Goal: Information Seeking & Learning: Check status

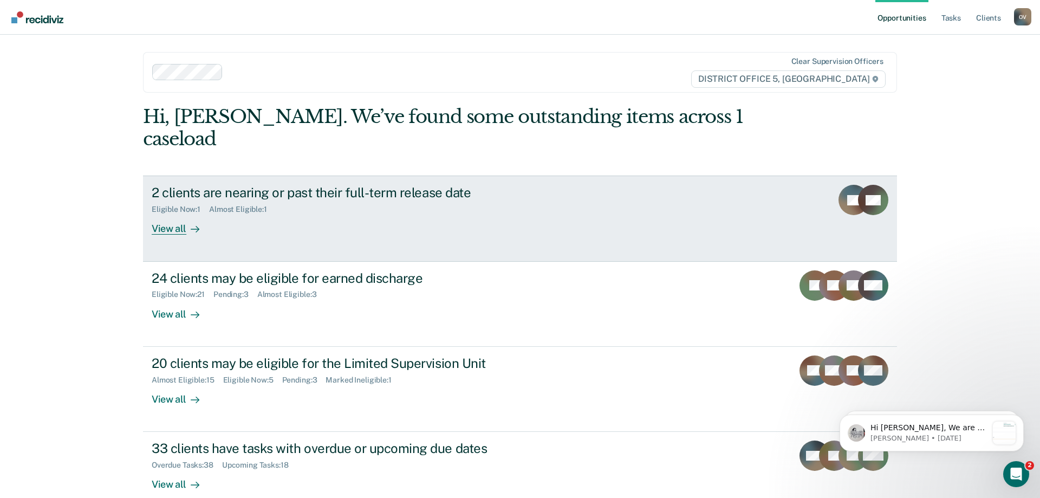
click at [161, 214] on div "View all" at bounding box center [182, 224] width 61 height 21
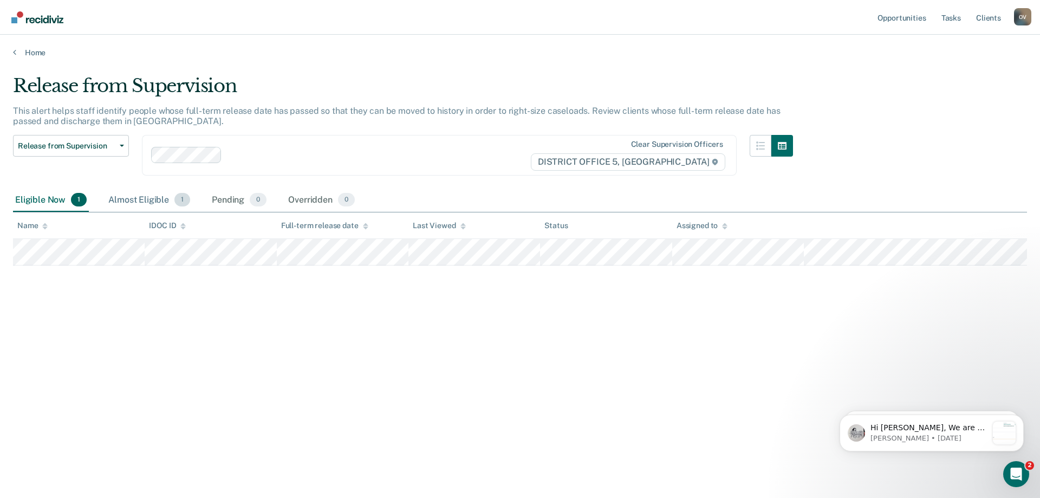
click at [148, 201] on div "Almost Eligible 1" at bounding box center [149, 200] width 86 height 24
click at [51, 197] on div "Eligible Now 1" at bounding box center [51, 200] width 76 height 24
click at [135, 201] on div "Almost Eligible 1" at bounding box center [149, 200] width 86 height 24
